Goal: Task Accomplishment & Management: Complete application form

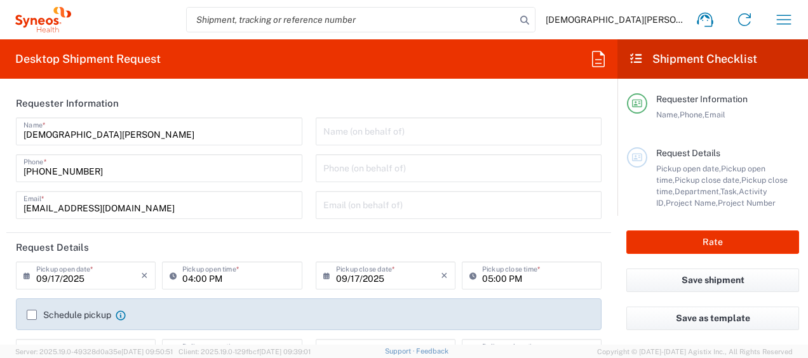
type input "Syneos Health, LLC-[GEOGRAPHIC_DATA] [GEOGRAPHIC_DATA] [GEOGRAPHIC_DATA]"
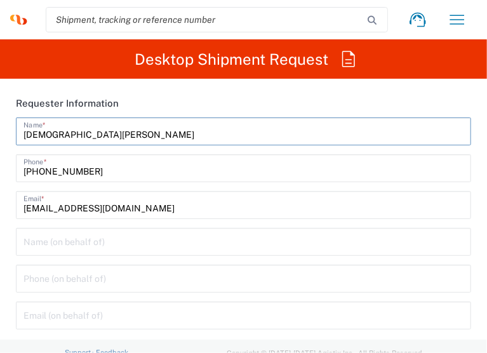
click at [58, 137] on input "[DEMOGRAPHIC_DATA][PERSON_NAME]" at bounding box center [244, 130] width 440 height 22
type input "BIFS SUPPORT TEAM"
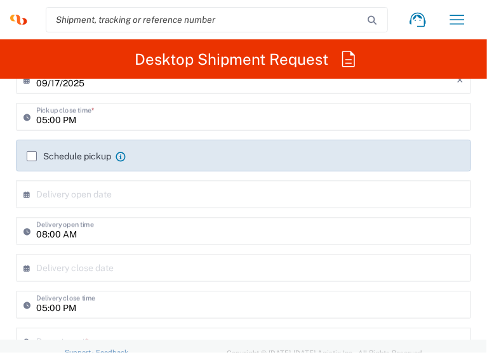
scroll to position [254, 0]
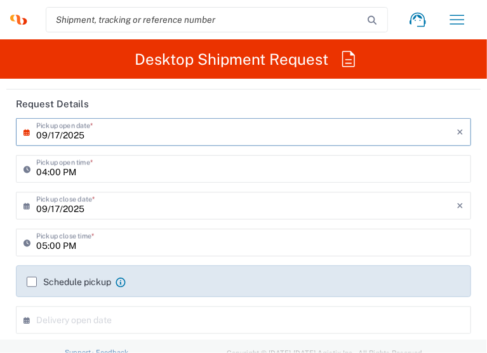
click at [78, 135] on input "09/17/2025" at bounding box center [246, 131] width 421 height 22
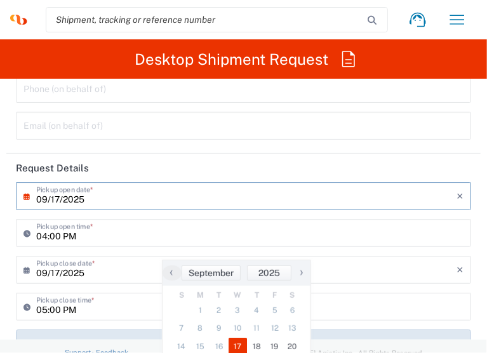
scroll to position [191, 0]
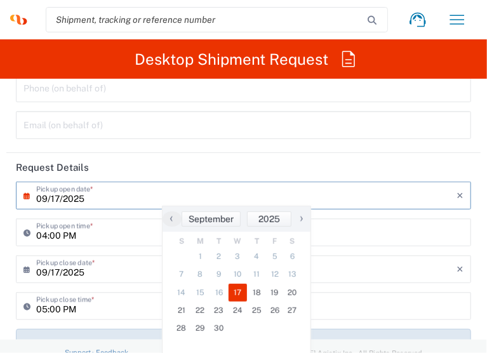
click at [100, 199] on input "09/17/2025" at bounding box center [246, 195] width 421 height 22
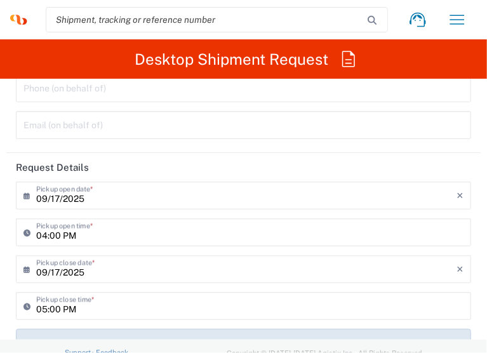
click at [99, 204] on input "09/17/2025" at bounding box center [246, 195] width 421 height 22
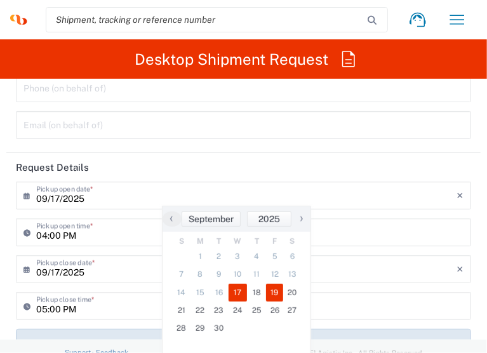
click at [278, 301] on span "19" at bounding box center [275, 293] width 18 height 18
type input "[DATE]"
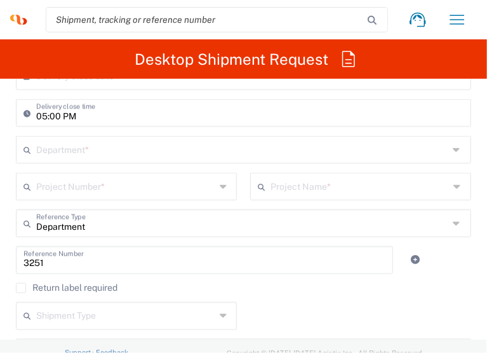
scroll to position [508, 0]
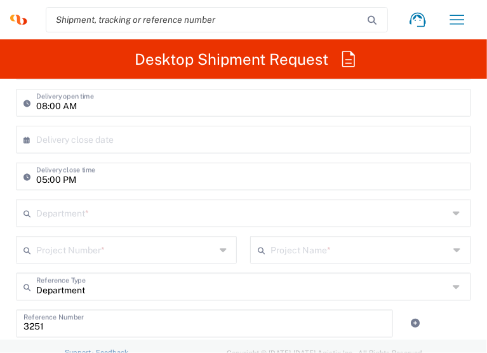
click at [117, 210] on input "text" at bounding box center [242, 212] width 413 height 22
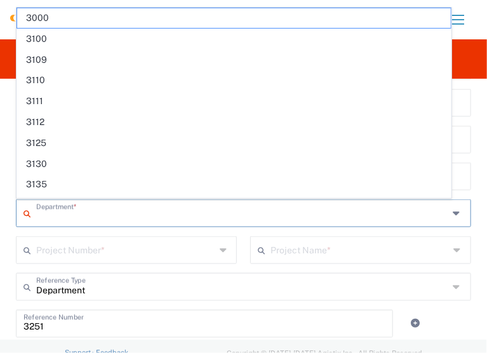
click at [117, 210] on input "text" at bounding box center [242, 212] width 413 height 22
click at [111, 243] on input "text" at bounding box center [125, 249] width 179 height 22
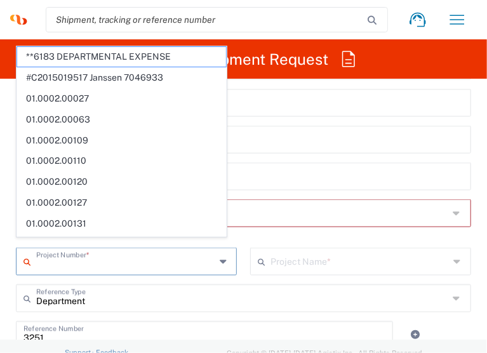
scroll to position [572, 0]
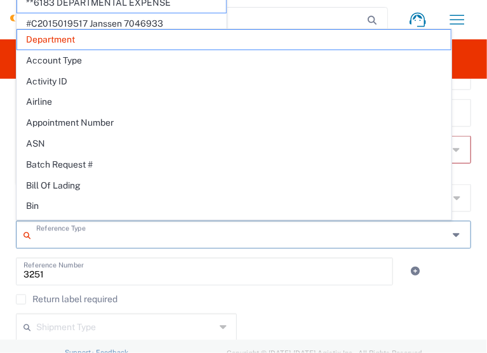
click at [112, 241] on input "text" at bounding box center [242, 234] width 413 height 22
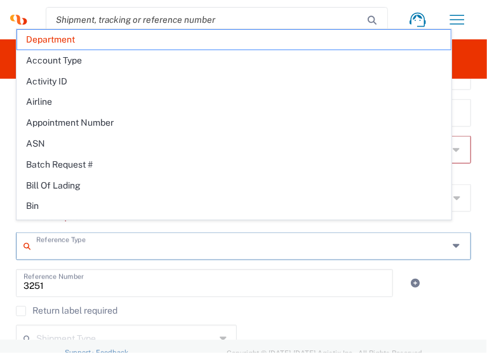
click at [87, 266] on div "Reference Type Department Account Type Activity ID Airline Appointment Number A…" at bounding box center [244, 251] width 469 height 37
type input "Department"
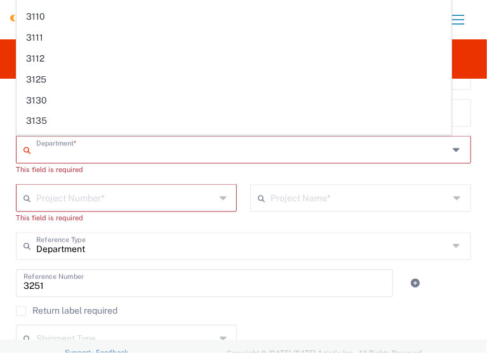
click at [79, 155] on input "text" at bounding box center [242, 149] width 413 height 22
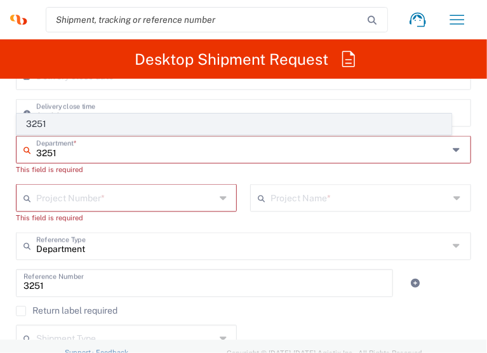
type input "3251"
click at [47, 126] on span "3251" at bounding box center [234, 124] width 434 height 20
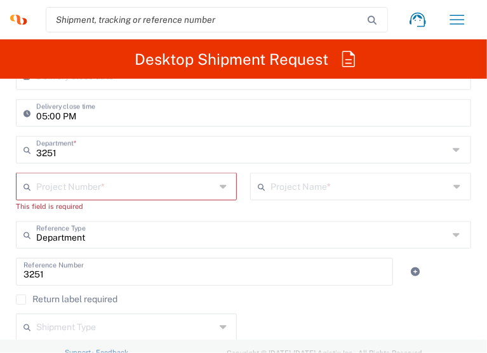
click at [88, 189] on input "text" at bounding box center [125, 186] width 179 height 22
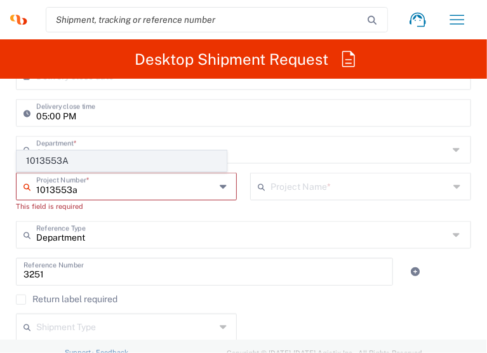
click at [93, 156] on span "1013553A" at bounding box center [121, 161] width 209 height 20
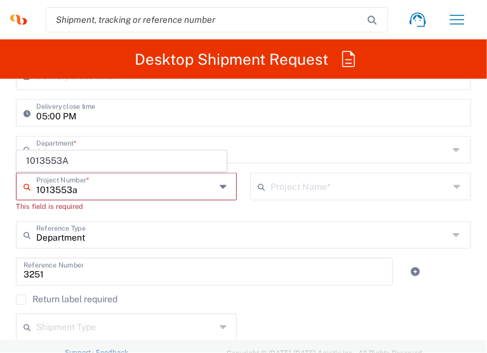
type input "1013553A"
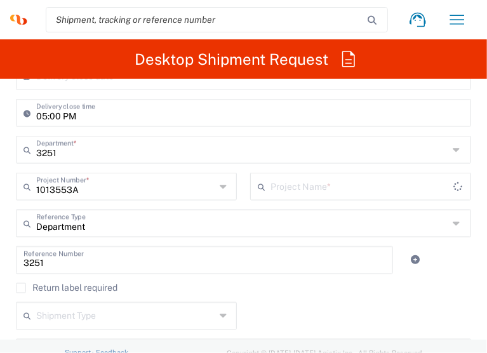
type input "Abbvie 1013553A"
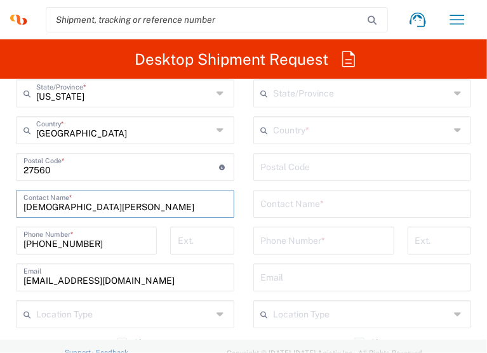
scroll to position [1144, 0]
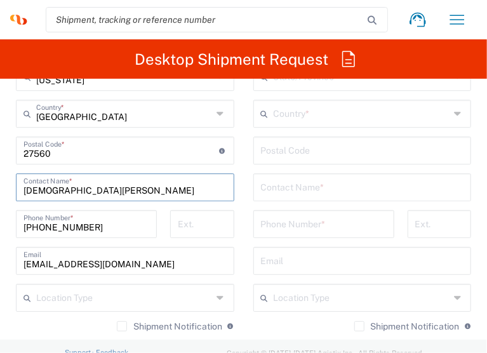
drag, startPoint x: 107, startPoint y: 250, endPoint x: -104, endPoint y: 247, distance: 211.0
click at [0, 247] on html "[DEMOGRAPHIC_DATA][PERSON_NAME] Home Shipment estimator Shipment tracking Deskt…" at bounding box center [243, 176] width 487 height 353
type input "BIFS SUPPORT TEAM"
click at [295, 184] on input "text" at bounding box center [362, 186] width 203 height 22
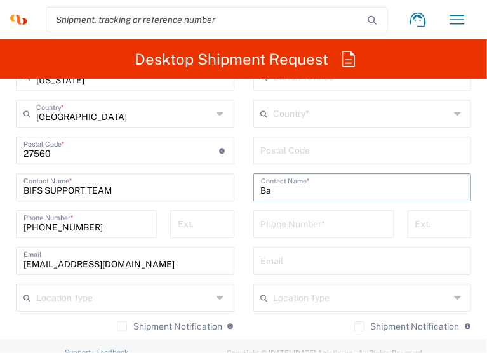
type input "B"
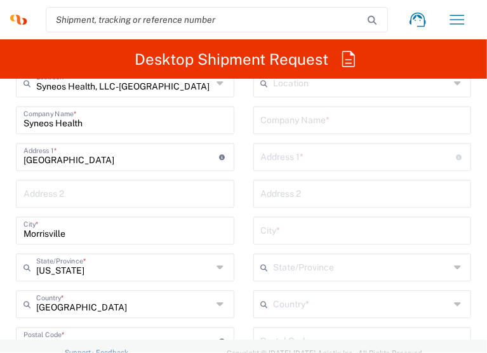
scroll to position [890, 0]
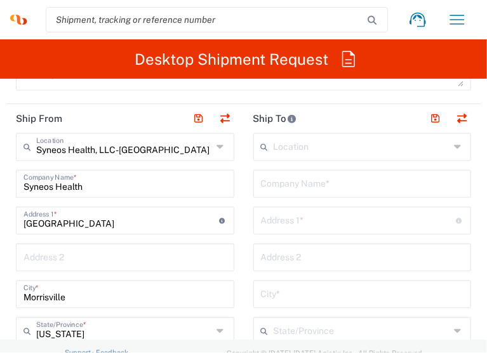
type input "Valued Participant"
click at [272, 178] on input "text" at bounding box center [362, 183] width 203 height 22
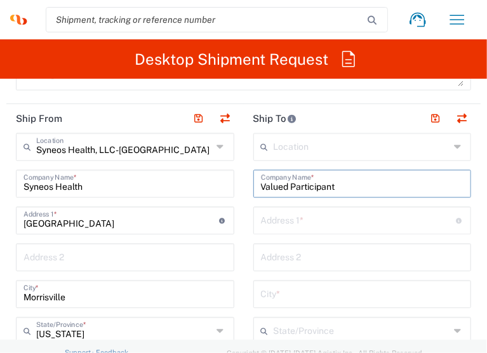
type input "Valued Participant"
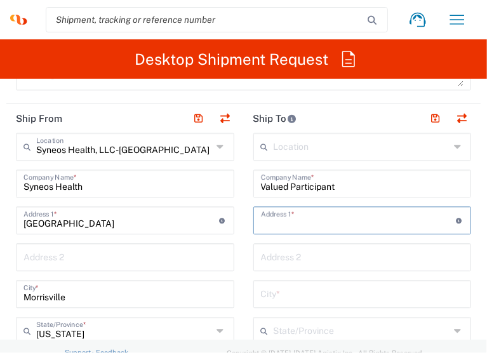
click at [278, 224] on input "text" at bounding box center [359, 219] width 196 height 22
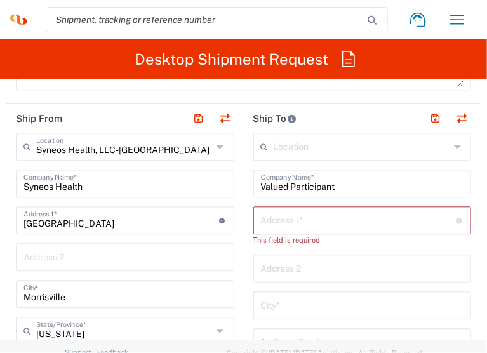
click at [342, 226] on input "text" at bounding box center [359, 219] width 196 height 22
paste input "[STREET_ADDRESS]"
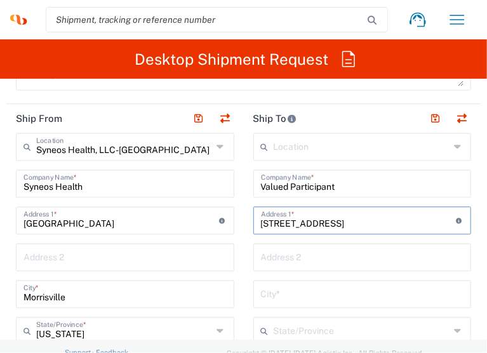
type input "[STREET_ADDRESS]"
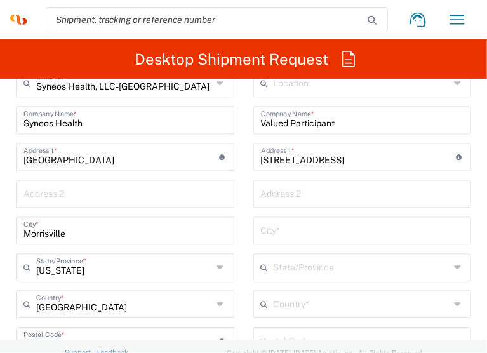
click at [277, 229] on input "text" at bounding box center [362, 230] width 203 height 22
paste input "Savannah"
type input "Savannah"
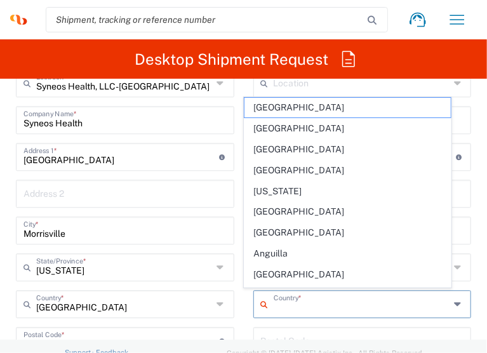
click at [287, 301] on input "text" at bounding box center [362, 303] width 176 height 22
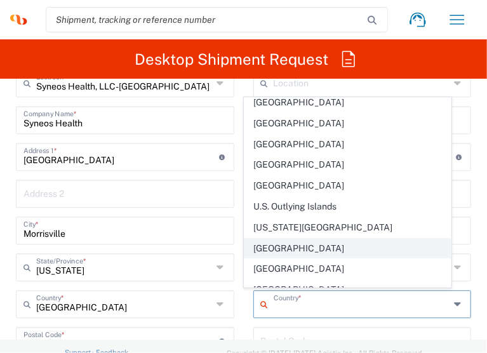
scroll to position [4703, 0]
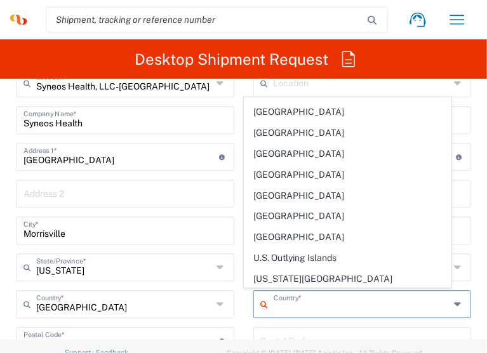
type input "[GEOGRAPHIC_DATA]"
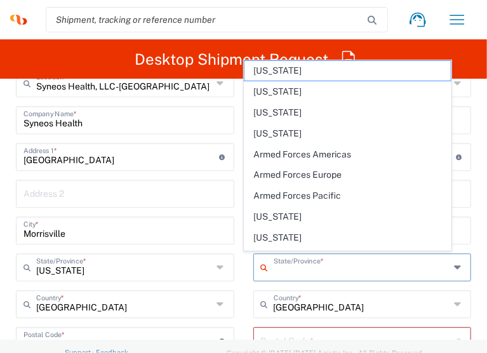
click at [325, 265] on input "text" at bounding box center [362, 266] width 176 height 22
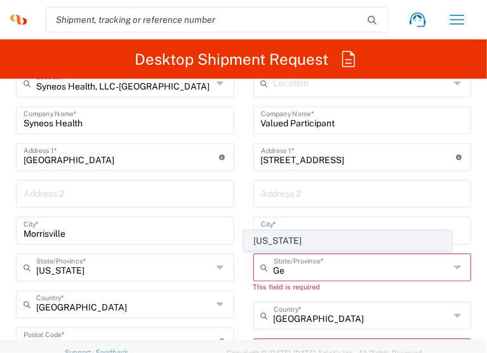
click at [282, 245] on span "[US_STATE]" at bounding box center [348, 241] width 206 height 20
type input "[US_STATE]"
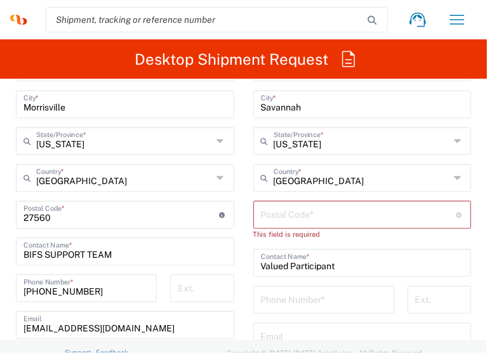
scroll to position [1080, 0]
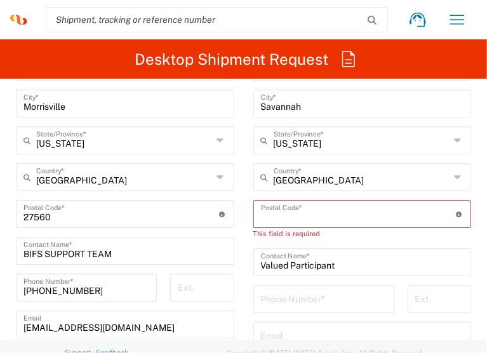
paste input "31411"
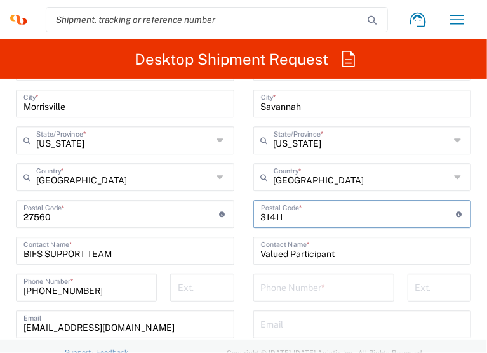
type input "31411"
click at [244, 186] on main "Location [PERSON_NAME] LLC-[GEOGRAPHIC_DATA] [GEOGRAPHIC_DATA] [GEOGRAPHIC_DATA…" at bounding box center [363, 209] width 238 height 534
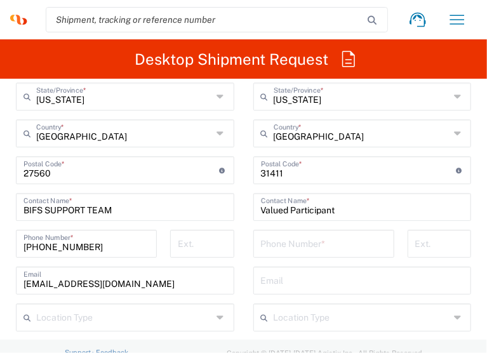
scroll to position [1144, 0]
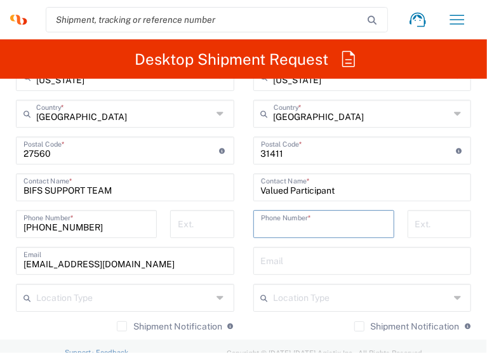
paste input "7036270521"
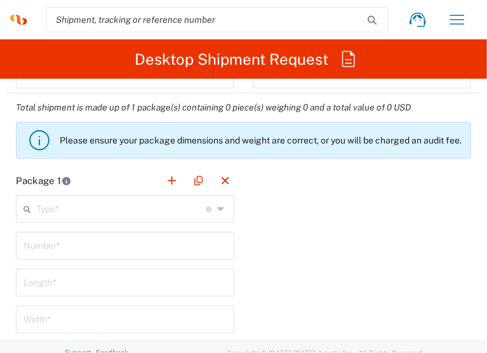
scroll to position [1525, 0]
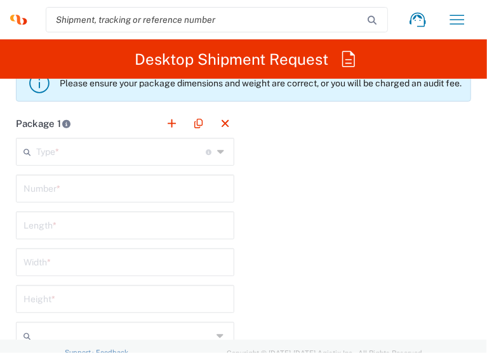
type input "7036270521"
click at [48, 159] on div "Type * Material used to package goods" at bounding box center [125, 152] width 219 height 28
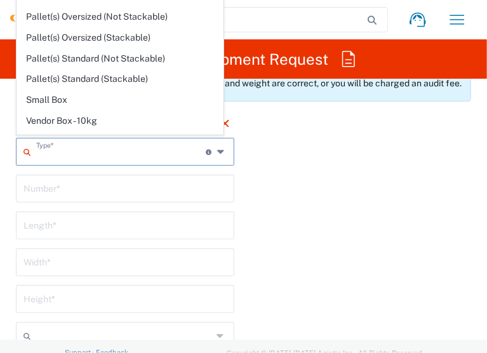
scroll to position [1271, 0]
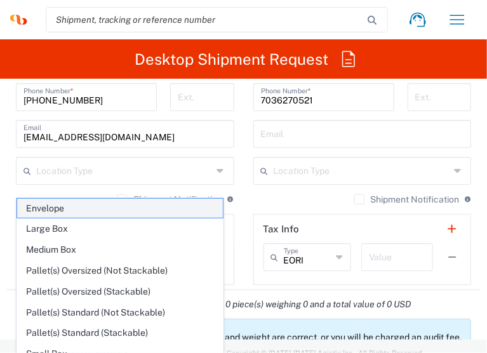
click at [83, 210] on span "Envelope" at bounding box center [120, 209] width 206 height 20
type input "Envelope"
type input "1"
type input "9.5"
type input "12.5"
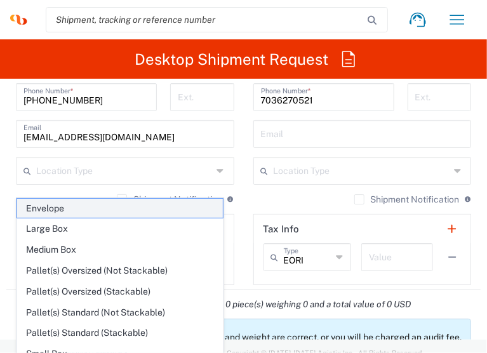
type input "0.25"
type input "in"
type input "0.45"
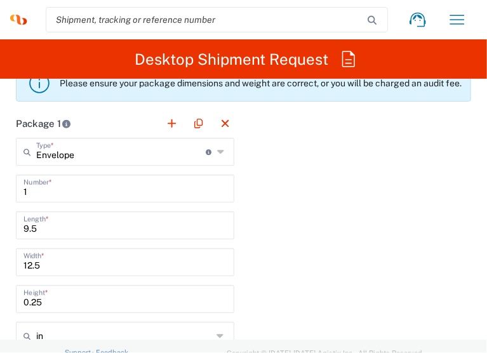
scroll to position [1652, 0]
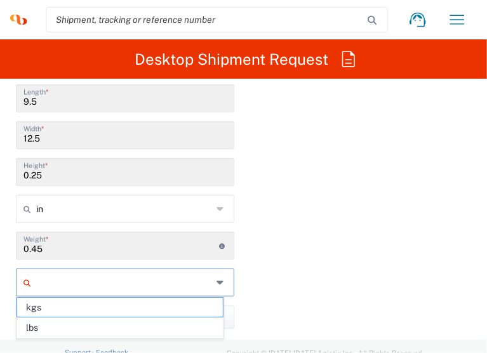
click at [61, 274] on input "text" at bounding box center [124, 283] width 176 height 20
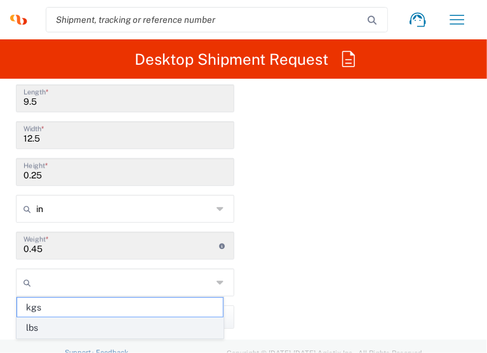
click at [57, 331] on span "lbs" at bounding box center [120, 328] width 206 height 20
type input "lbs"
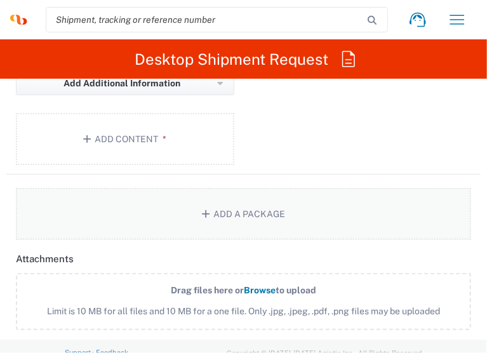
scroll to position [1906, 0]
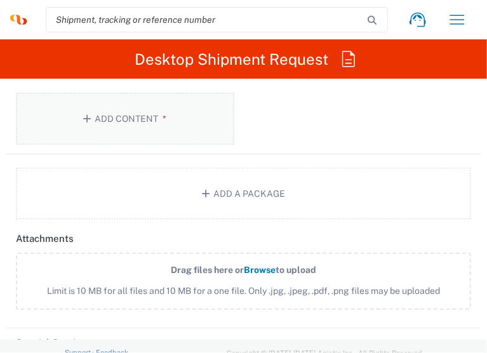
click at [103, 132] on button "Add Content *" at bounding box center [125, 119] width 219 height 52
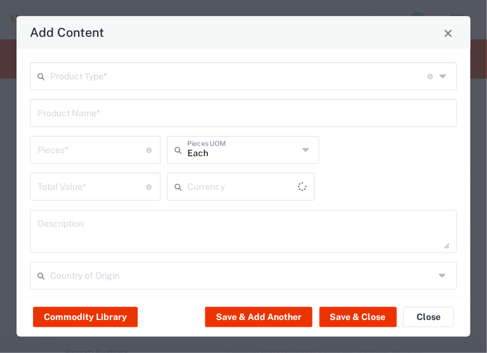
type input "US Dollar"
click at [133, 73] on input "text" at bounding box center [239, 76] width 378 height 22
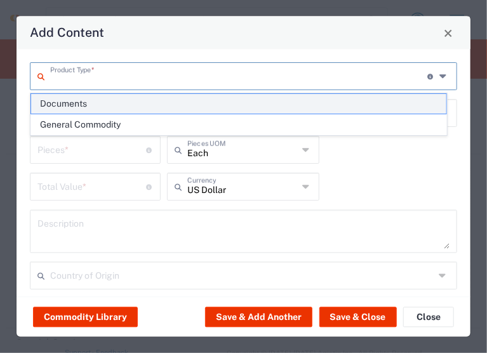
click at [111, 104] on span "Documents" at bounding box center [239, 104] width 416 height 20
type input "Documents"
type input "1"
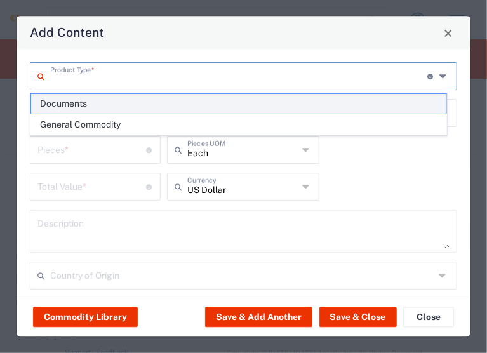
type textarea "Documents"
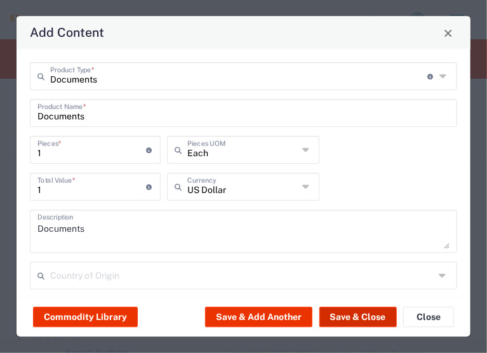
click at [338, 317] on button "Save & Close" at bounding box center [359, 318] width 78 height 20
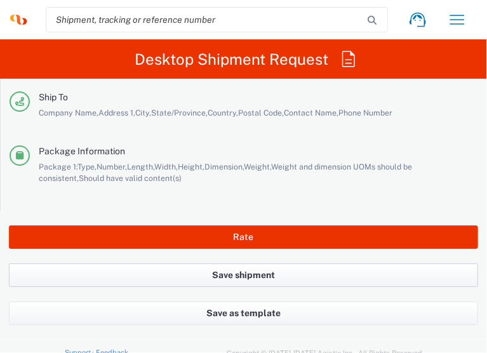
scroll to position [2877, 0]
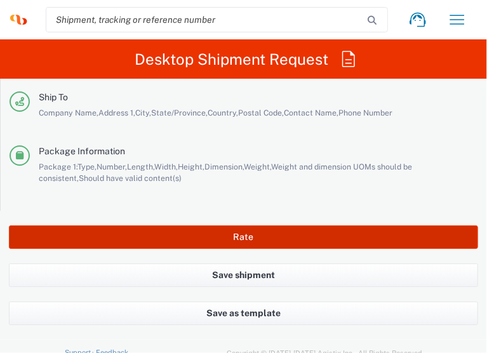
click at [177, 234] on button "Rate" at bounding box center [244, 238] width 470 height 24
type input "1013553A"
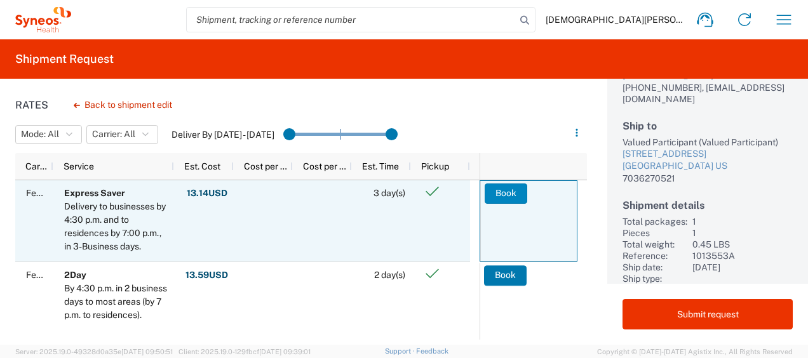
click at [501, 192] on button "Book" at bounding box center [506, 194] width 43 height 20
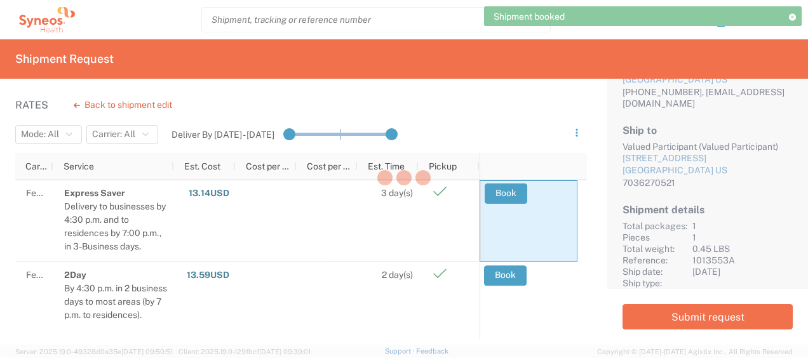
scroll to position [114, 0]
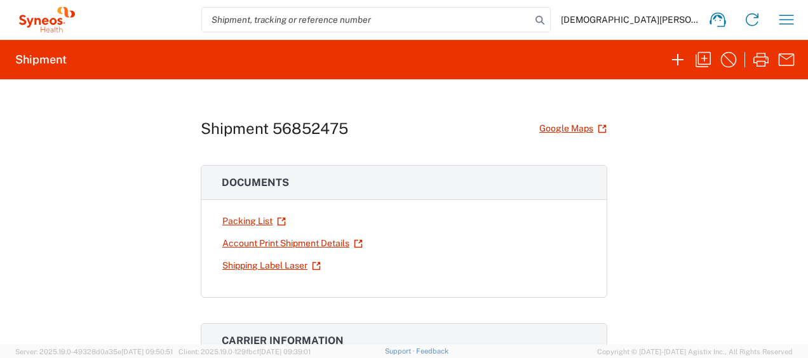
click at [133, 150] on div "Shipment 56852475 Google Maps Documents Packing List Account Print Shipment Det…" at bounding box center [404, 212] width 808 height 266
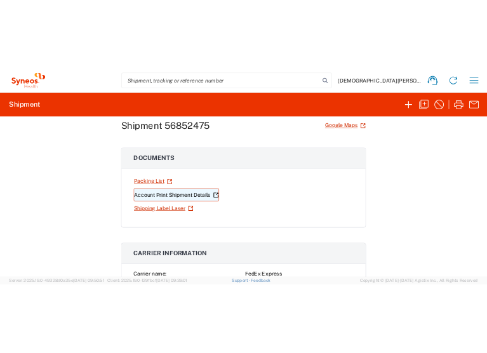
scroll to position [64, 0]
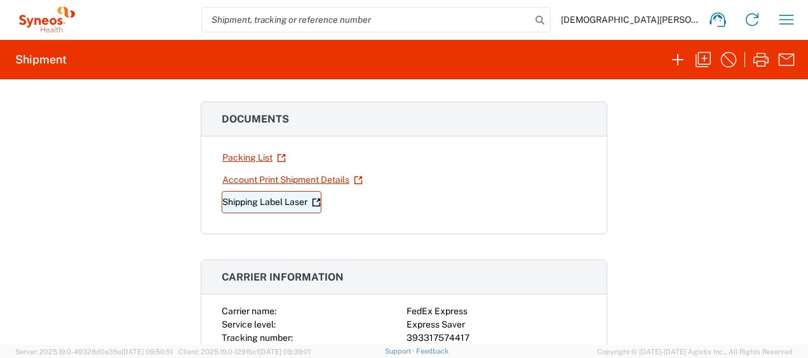
click at [258, 203] on link "Shipping Label Laser" at bounding box center [272, 202] width 100 height 22
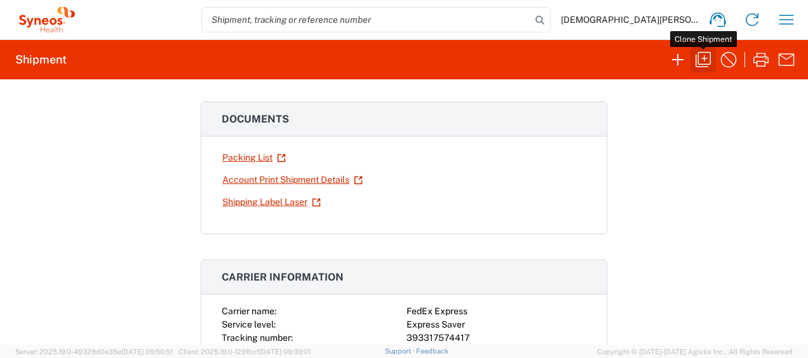
click at [705, 58] on icon "button" at bounding box center [703, 60] width 20 height 20
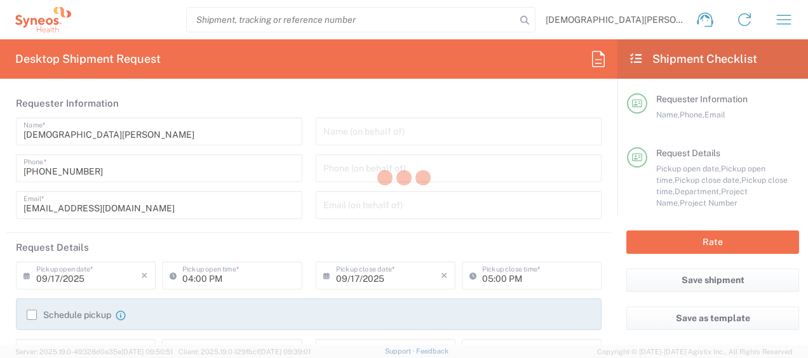
type input "BIFS SUPPORT TEAM"
type input "[DATE]"
type textarea "[EMAIL_ADDRESS][DOMAIN_NAME]"
type input "Syneos Health, LLC-[GEOGRAPHIC_DATA] [GEOGRAPHIC_DATA] [GEOGRAPHIC_DATA]"
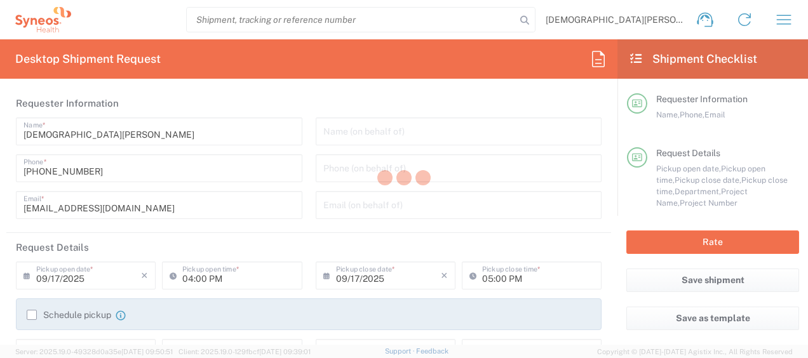
type input "Syneos Health"
type input "[GEOGRAPHIC_DATA]"
type input "Morrisville"
type input "27560"
type input "BIFS SUPPORT TEAM"
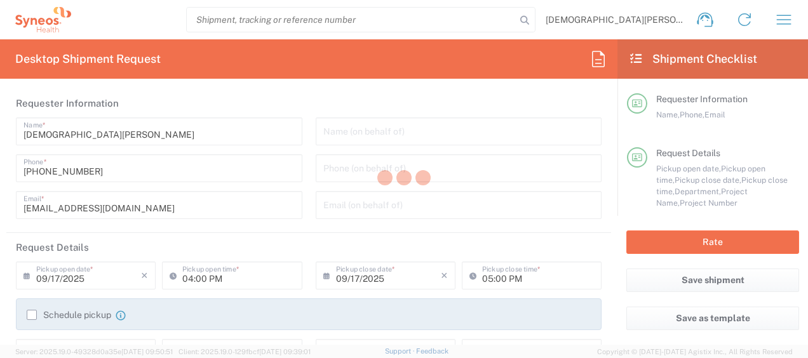
type input "[PHONE_NUMBER]"
type input "[EMAIL_ADDRESS][DOMAIN_NAME]"
type input "Valued Participant"
type input "[STREET_ADDRESS]"
type input "Savannah"
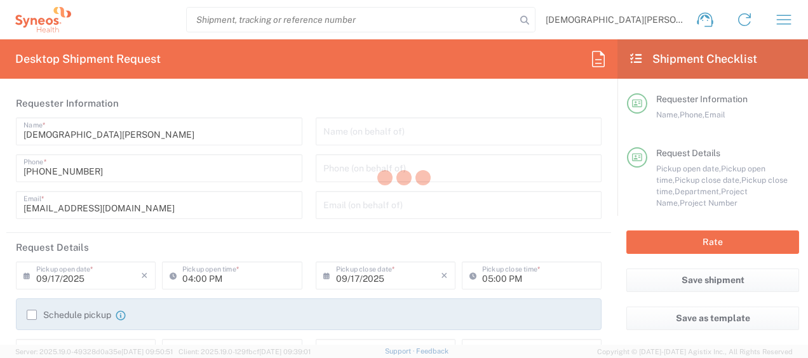
type input "[GEOGRAPHIC_DATA]"
type input "31411"
type input "Valued Participant"
type input "7036270521"
type input "Sender/Shipper"
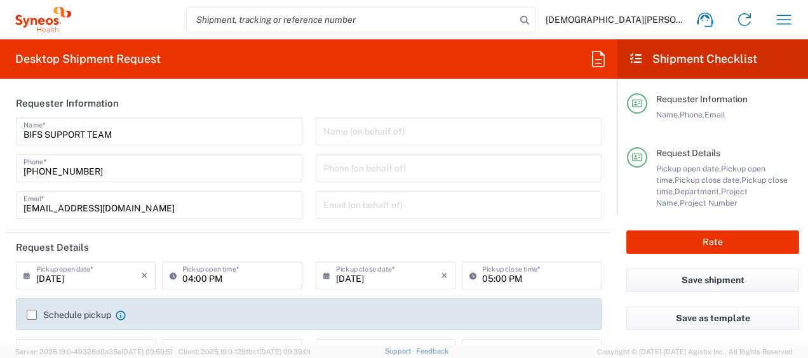
type input "3251"
type input "1013553A"
type input "Abbvie 1013553A"
type input "[US_STATE]"
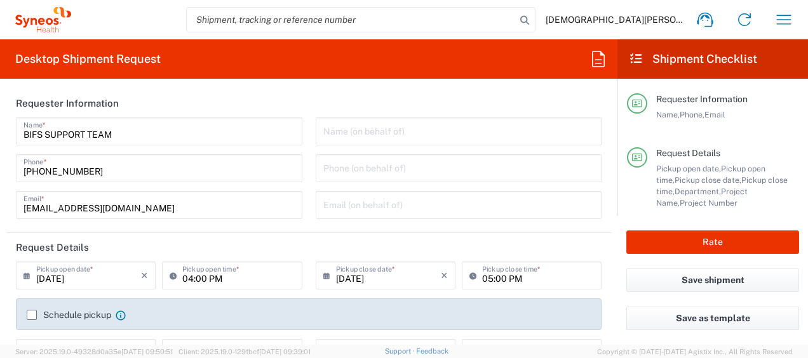
type input "Envelope"
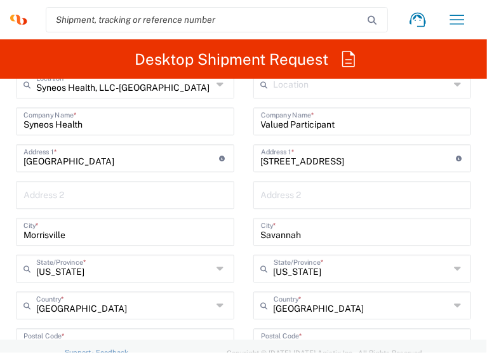
scroll to position [953, 0]
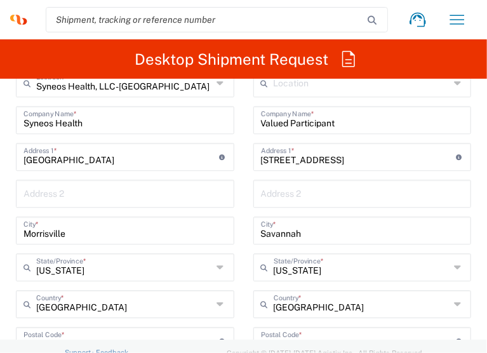
click at [268, 154] on input "[STREET_ADDRESS]" at bounding box center [359, 156] width 196 height 22
paste input "[STREET_ADDRESS][PERSON_NAME]"
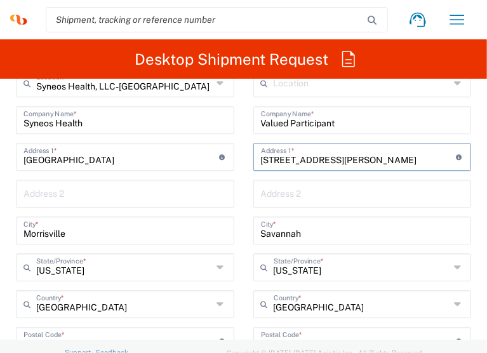
type input "[STREET_ADDRESS][PERSON_NAME]"
click at [288, 236] on input "Savannah" at bounding box center [362, 230] width 203 height 22
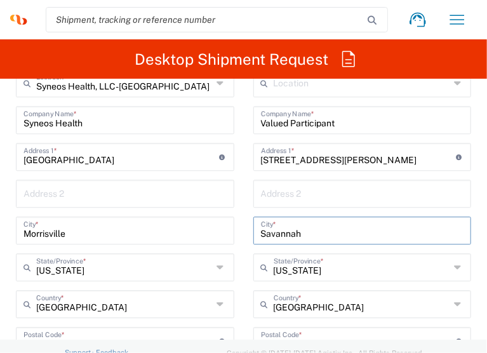
click at [288, 236] on input "Savannah" at bounding box center [362, 230] width 203 height 22
paste input "[GEOGRAPHIC_DATA]"
type input "[GEOGRAPHIC_DATA]"
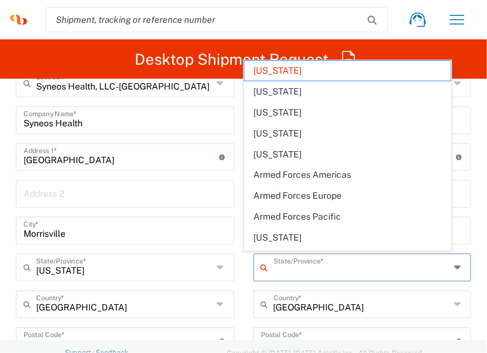
click at [276, 271] on input "text" at bounding box center [362, 266] width 176 height 22
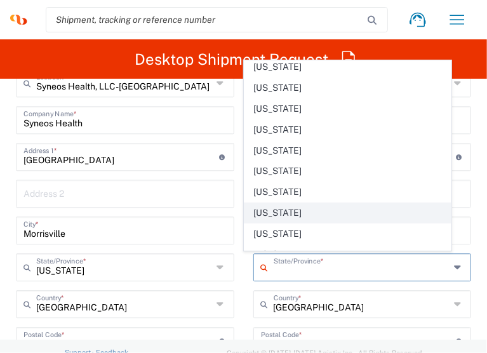
scroll to position [64, 0]
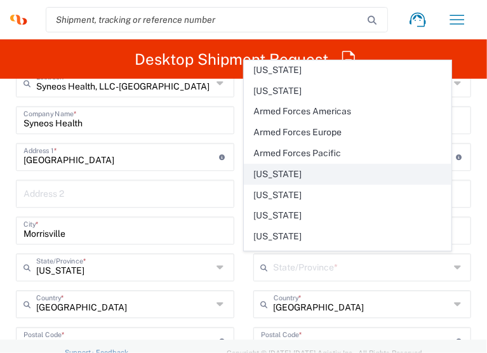
click at [261, 177] on span "[US_STATE]" at bounding box center [348, 175] width 206 height 20
type input "[US_STATE]"
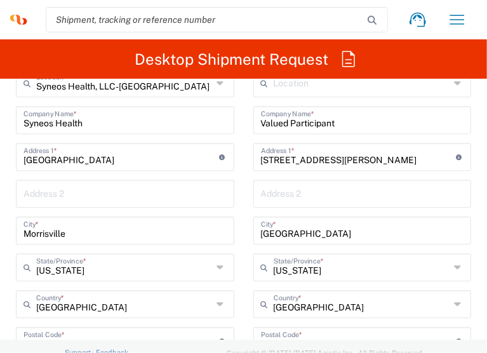
scroll to position [1017, 0]
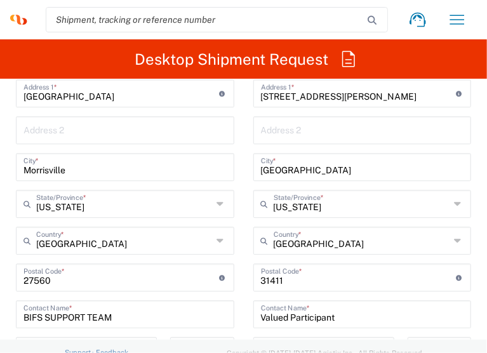
click at [262, 282] on input "undefined" at bounding box center [359, 277] width 196 height 22
paste input "93311"
type input "93311"
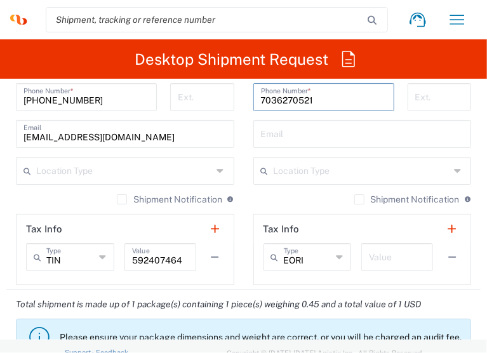
click at [282, 104] on input "7036270521" at bounding box center [324, 96] width 126 height 22
click at [281, 99] on input "7036270521" at bounding box center [324, 96] width 126 height 22
paste input "[PHONE_NUMBER]"
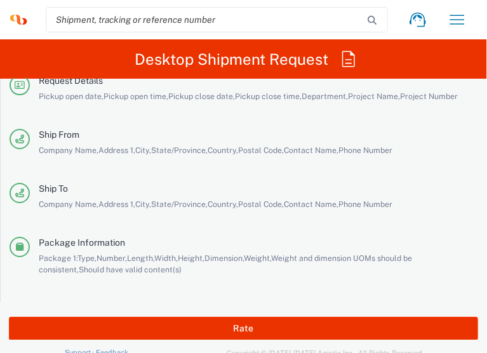
scroll to position [2796, 0]
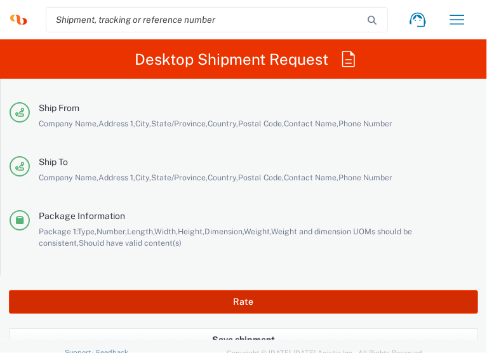
type input "[PHONE_NUMBER]"
click at [206, 314] on button "Rate" at bounding box center [244, 302] width 470 height 24
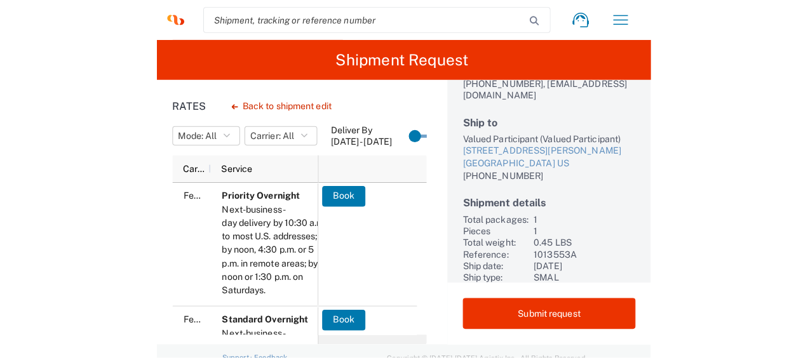
scroll to position [119, 0]
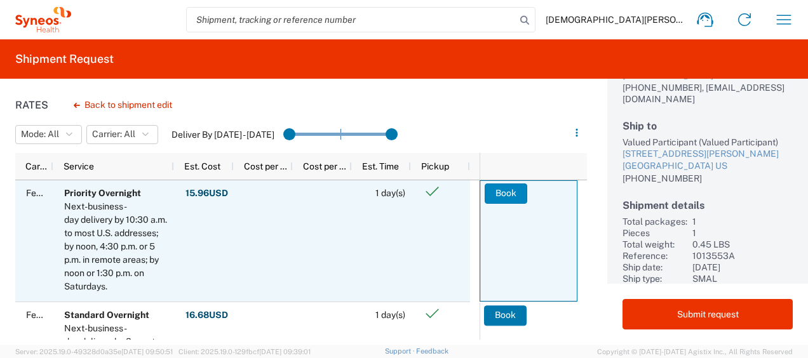
click at [503, 196] on button "Book" at bounding box center [506, 194] width 43 height 20
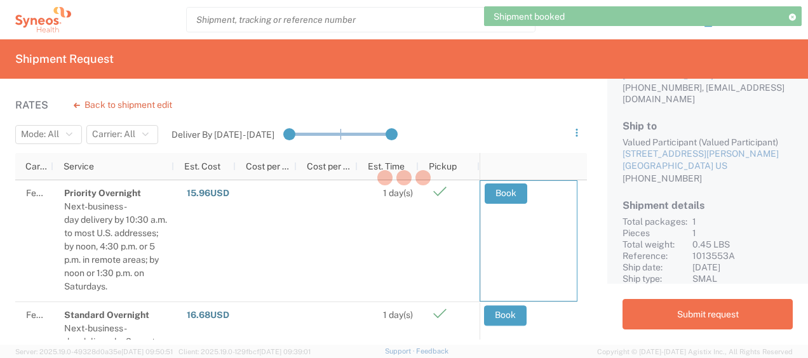
scroll to position [114, 0]
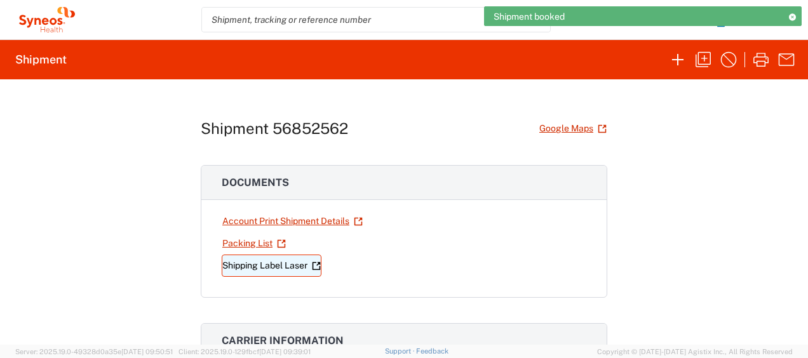
click at [245, 269] on link "Shipping Label Laser" at bounding box center [272, 266] width 100 height 22
